Goal: Browse casually: Explore the website without a specific task or goal

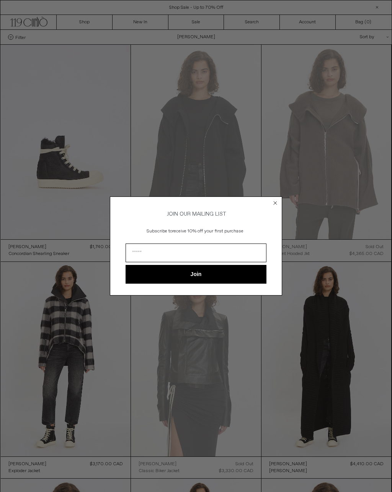
click at [275, 203] on circle "Close dialog" at bounding box center [275, 203] width 7 height 7
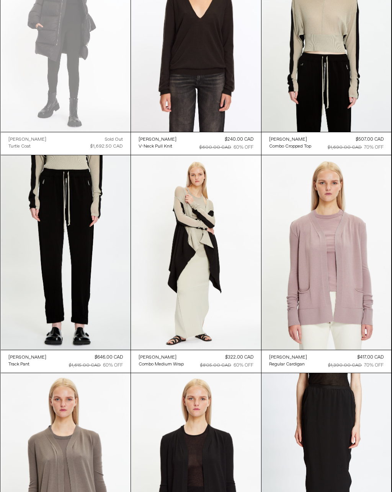
scroll to position [2501, 0]
click at [146, 295] on at bounding box center [196, 252] width 130 height 195
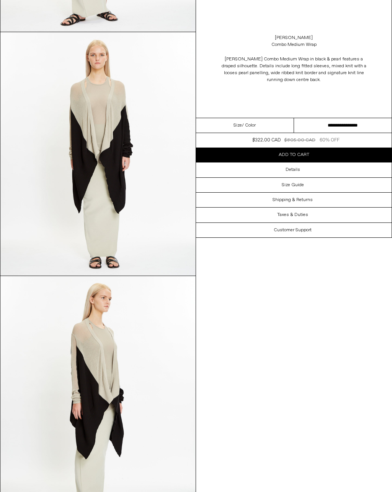
scroll to position [236, 0]
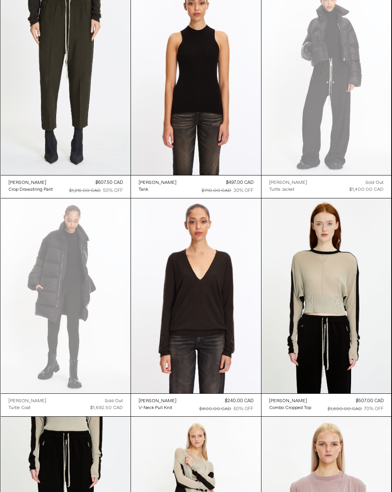
scroll to position [2240, 0]
click at [154, 344] on at bounding box center [196, 296] width 130 height 195
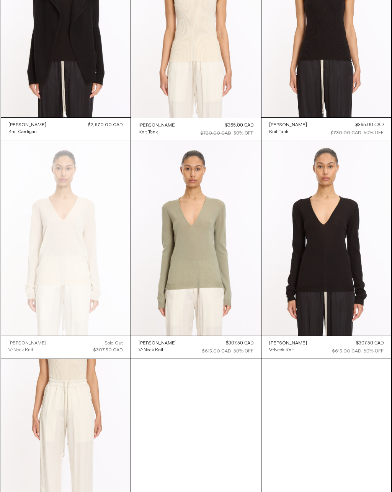
scroll to position [1424, 0]
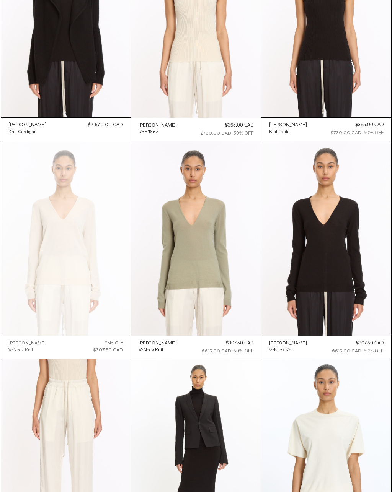
click at [304, 301] on at bounding box center [326, 238] width 130 height 195
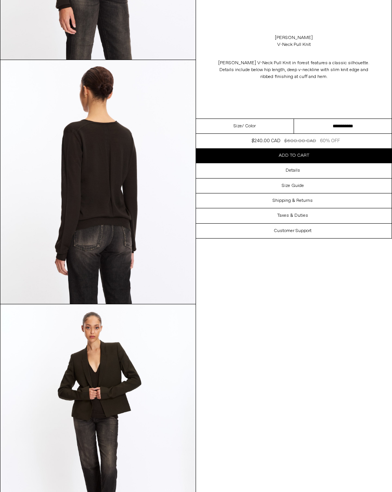
scroll to position [469, 0]
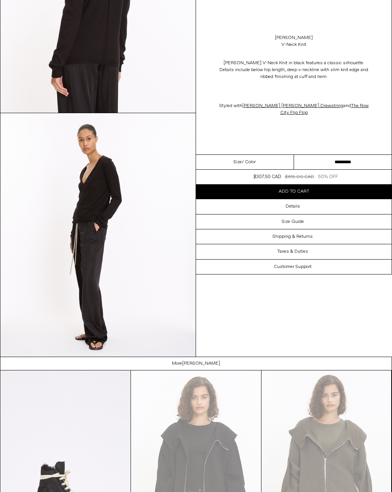
scroll to position [663, 0]
